Goal: Transaction & Acquisition: Register for event/course

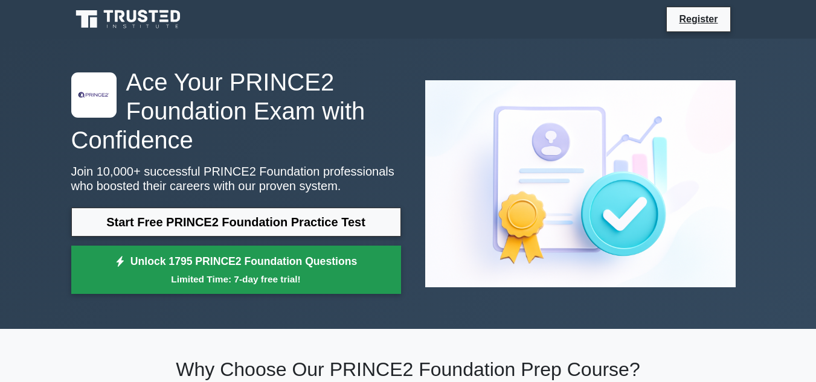
click at [269, 263] on link "Unlock 1795 PRINCE2 Foundation Questions Limited Time: 7-day free trial!" at bounding box center [236, 270] width 330 height 48
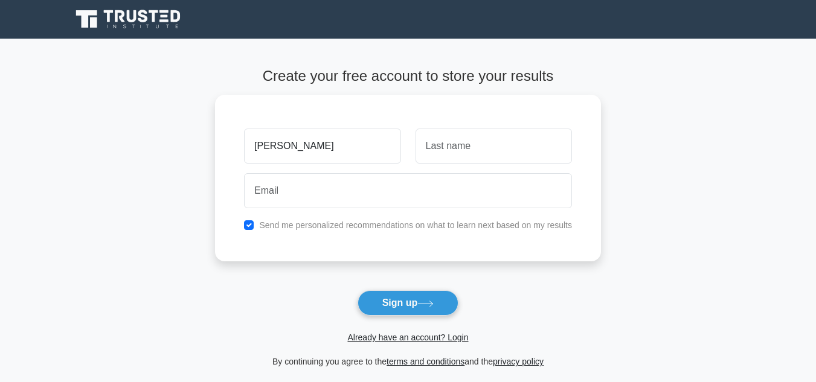
type input "[PERSON_NAME]"
click at [358, 291] on button "Sign up" at bounding box center [408, 303] width 101 height 25
type input "s [PERSON_NAME]"
click at [358, 291] on button "Sign up" at bounding box center [408, 303] width 101 height 25
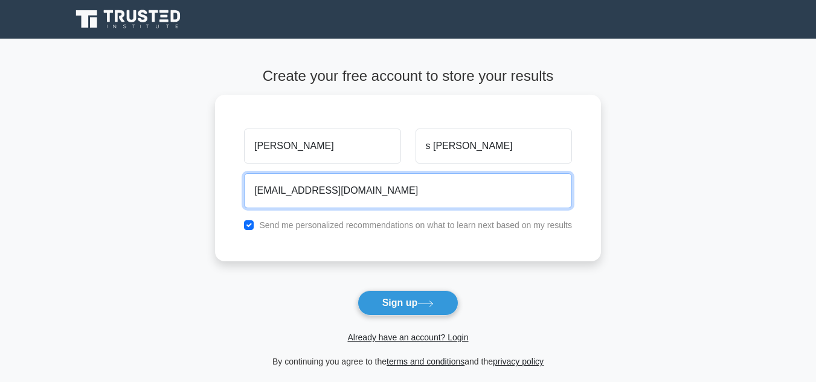
type input "[EMAIL_ADDRESS][DOMAIN_NAME]"
click at [358, 291] on button "Sign up" at bounding box center [408, 303] width 101 height 25
